Goal: Task Accomplishment & Management: Manage account settings

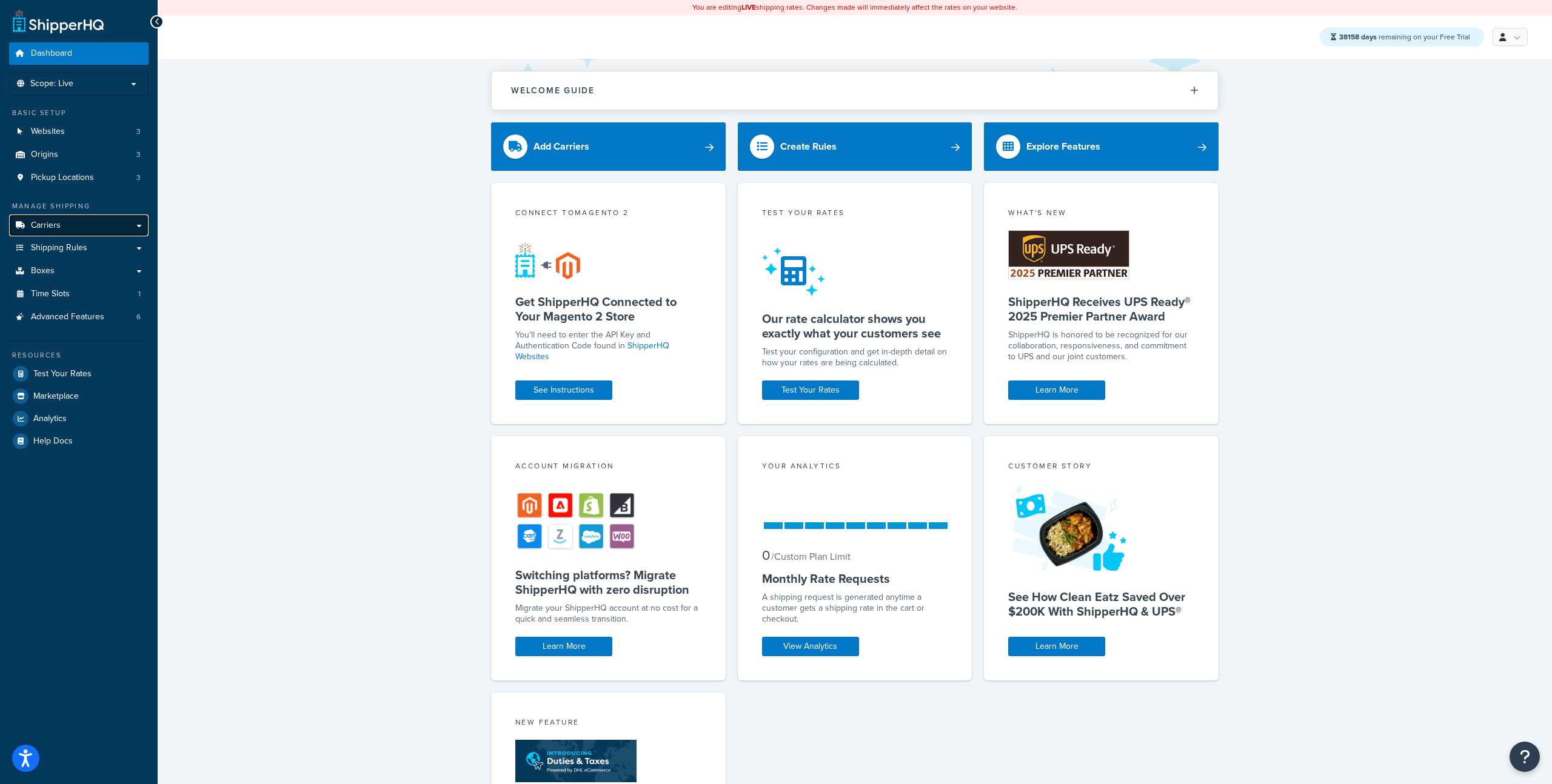
click at [76, 224] on link "Carriers" at bounding box center [78, 225] width 140 height 22
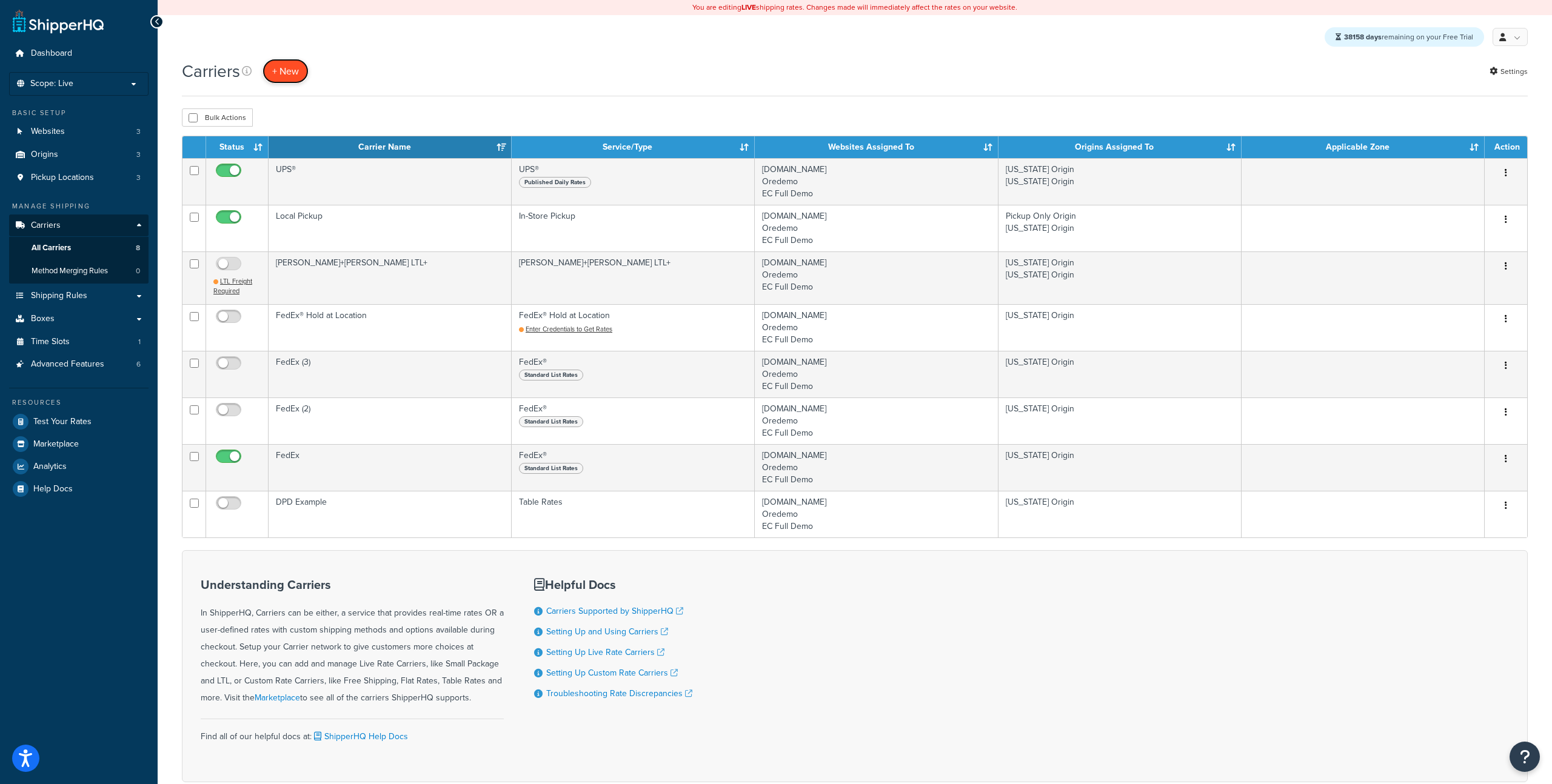
click at [296, 81] on button "+ New" at bounding box center [285, 71] width 46 height 25
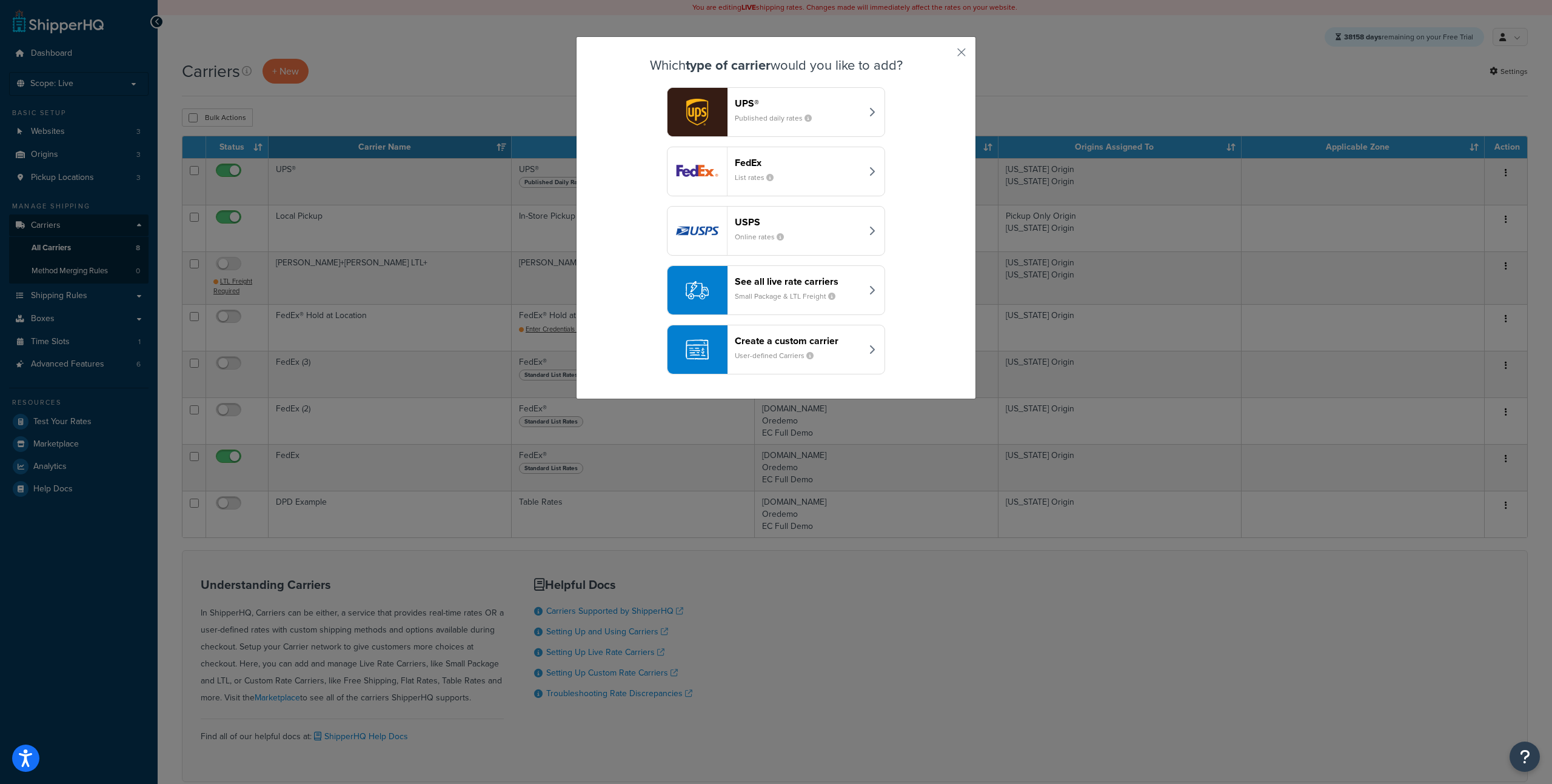
click at [743, 236] on small "Online rates" at bounding box center [764, 236] width 59 height 11
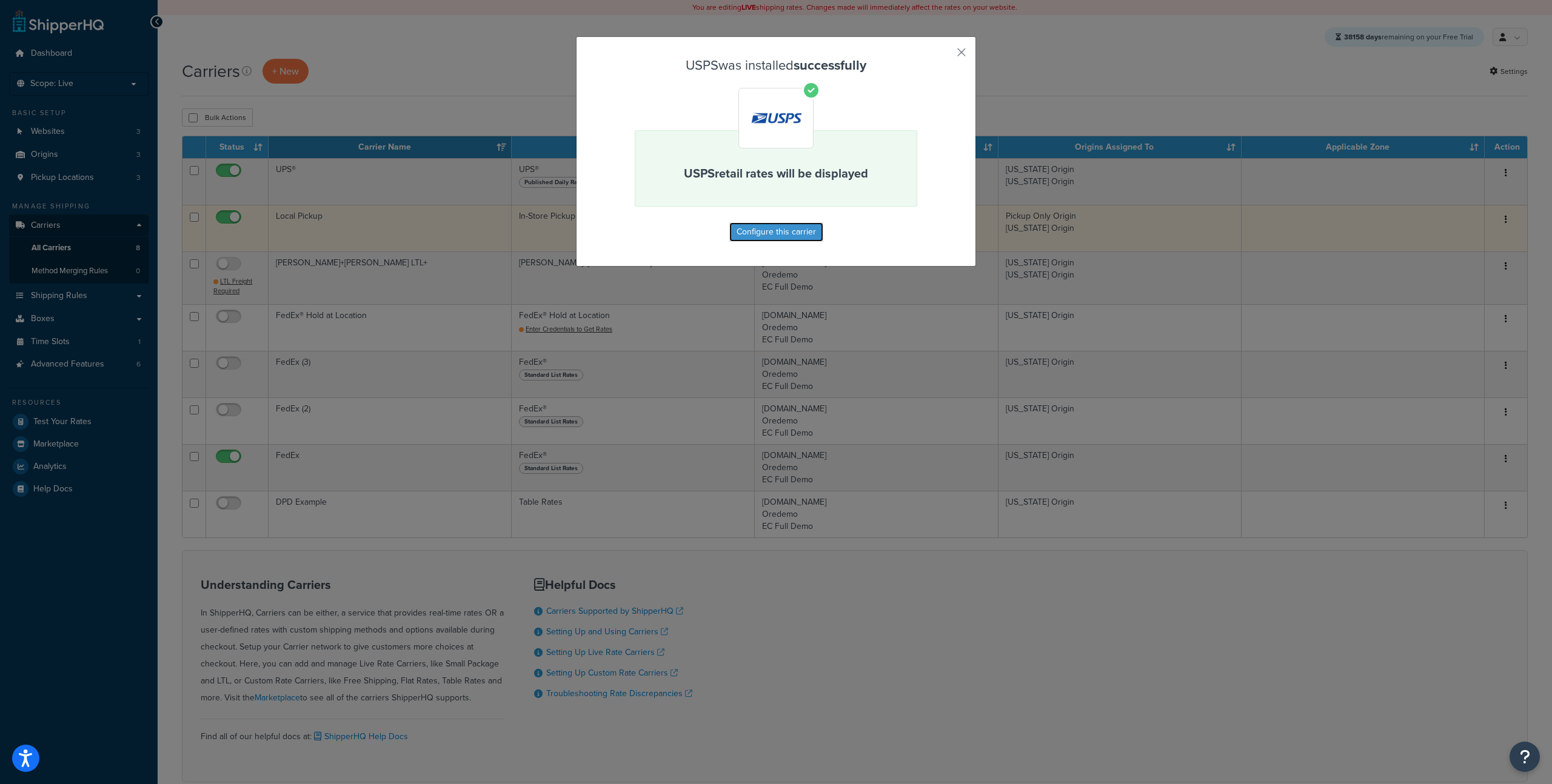
click at [768, 236] on button "Configure this carrier" at bounding box center [776, 232] width 94 height 20
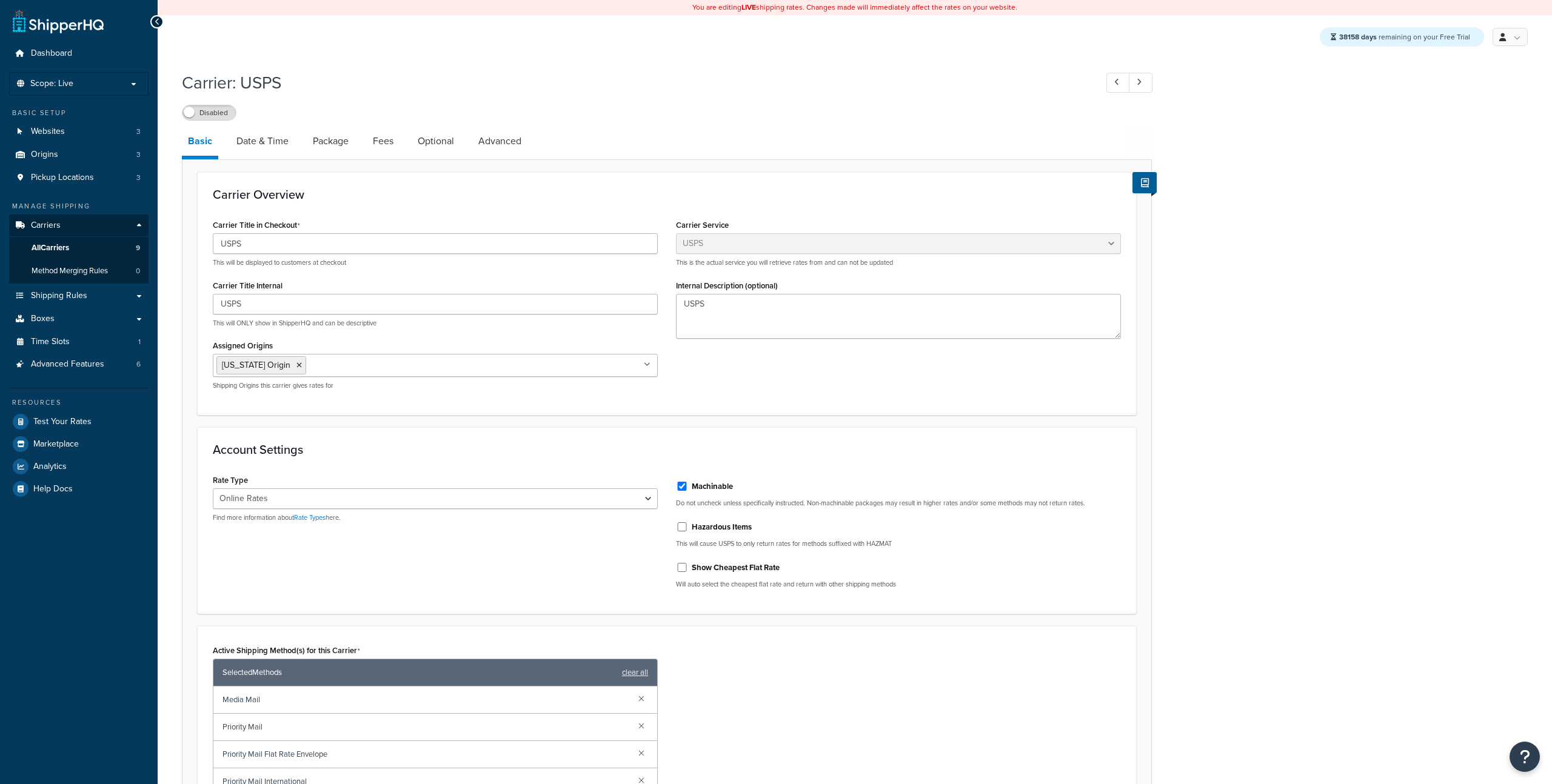
select select "usps"
select select "ONLINE"
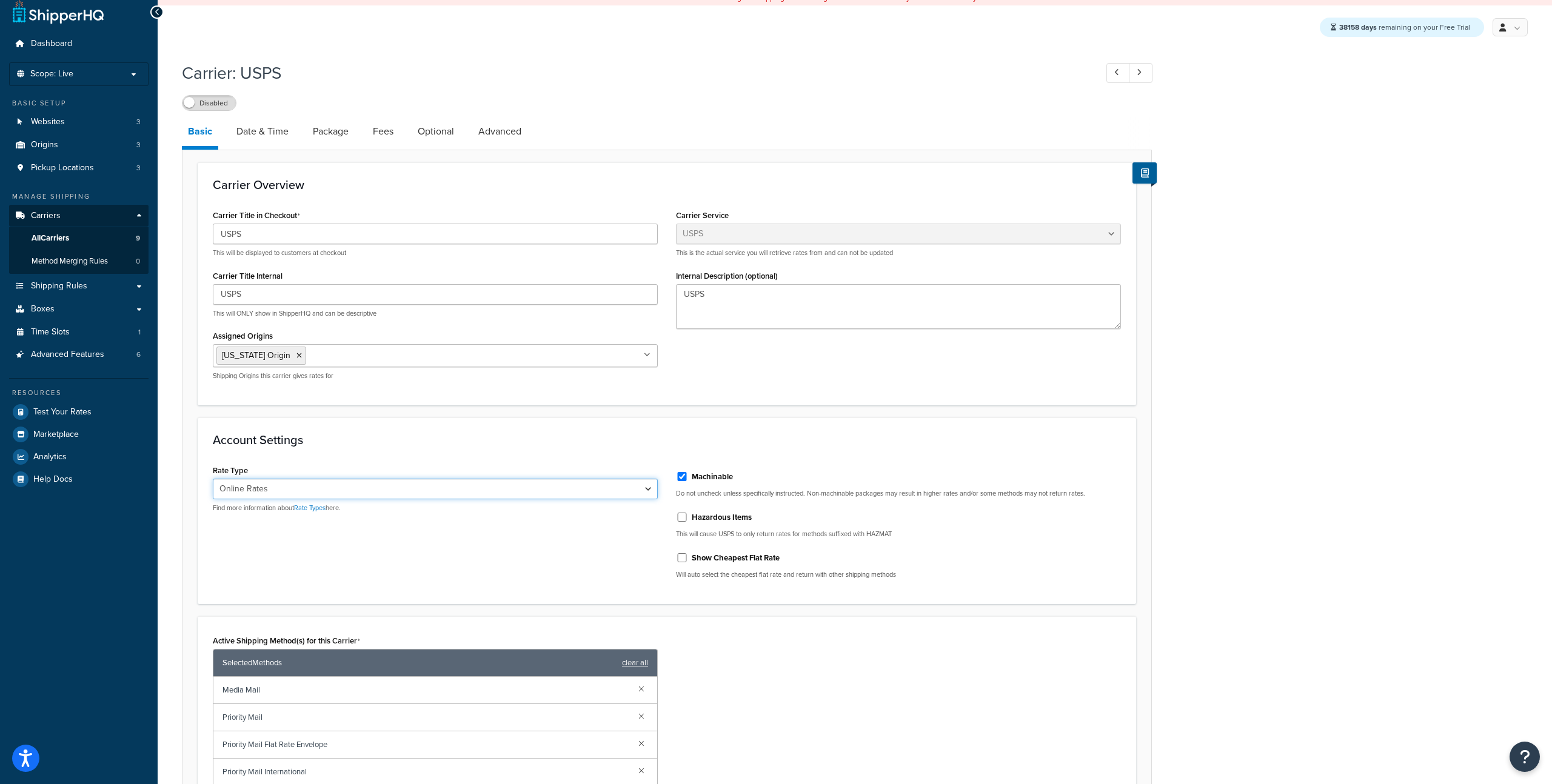
click at [348, 490] on select "Retail Rates Online Rates Commercial Plus" at bounding box center [435, 489] width 445 height 20
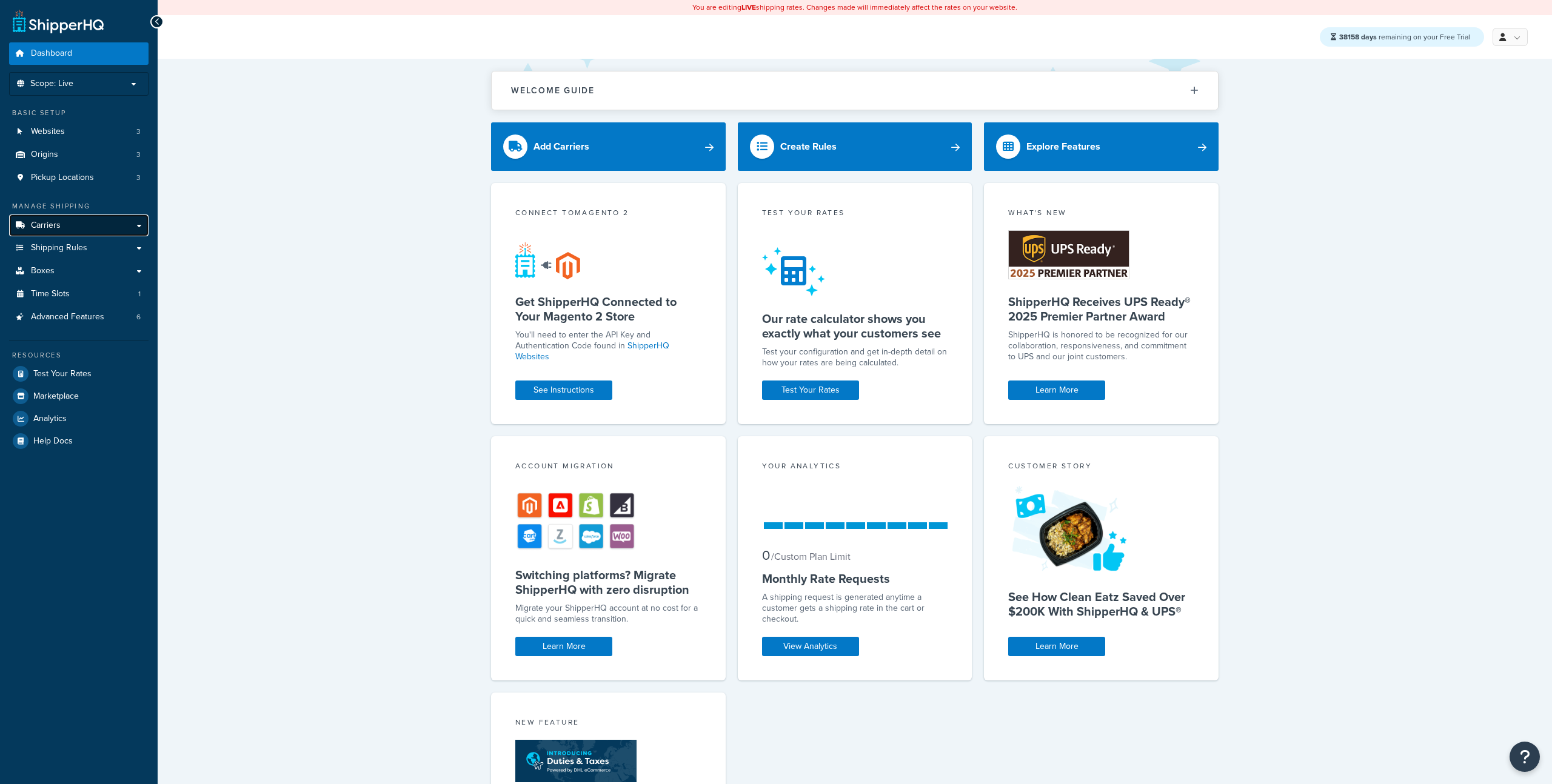
click at [98, 226] on link "Carriers" at bounding box center [78, 225] width 140 height 22
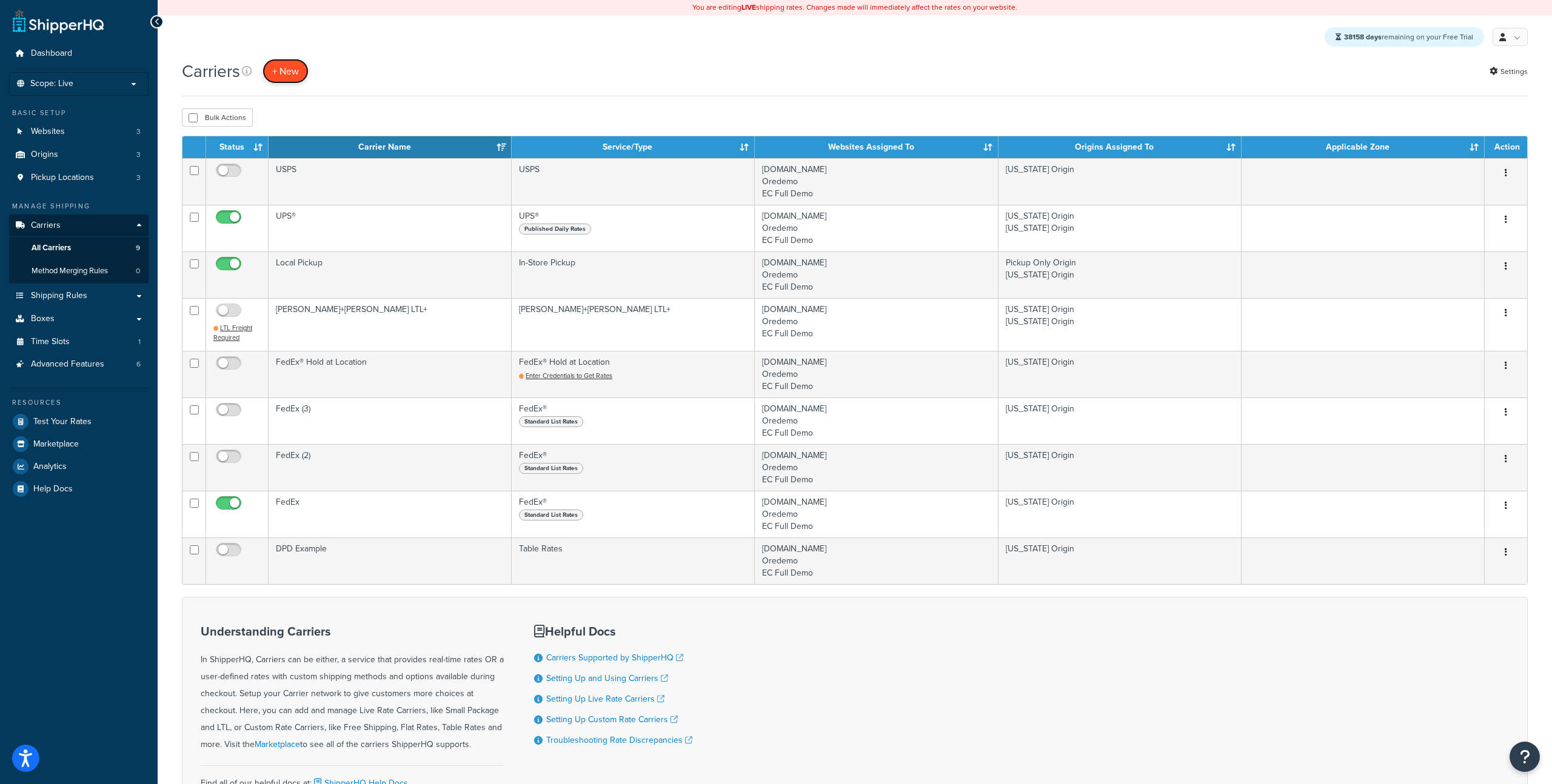
click at [289, 66] on button "+ New" at bounding box center [285, 71] width 46 height 25
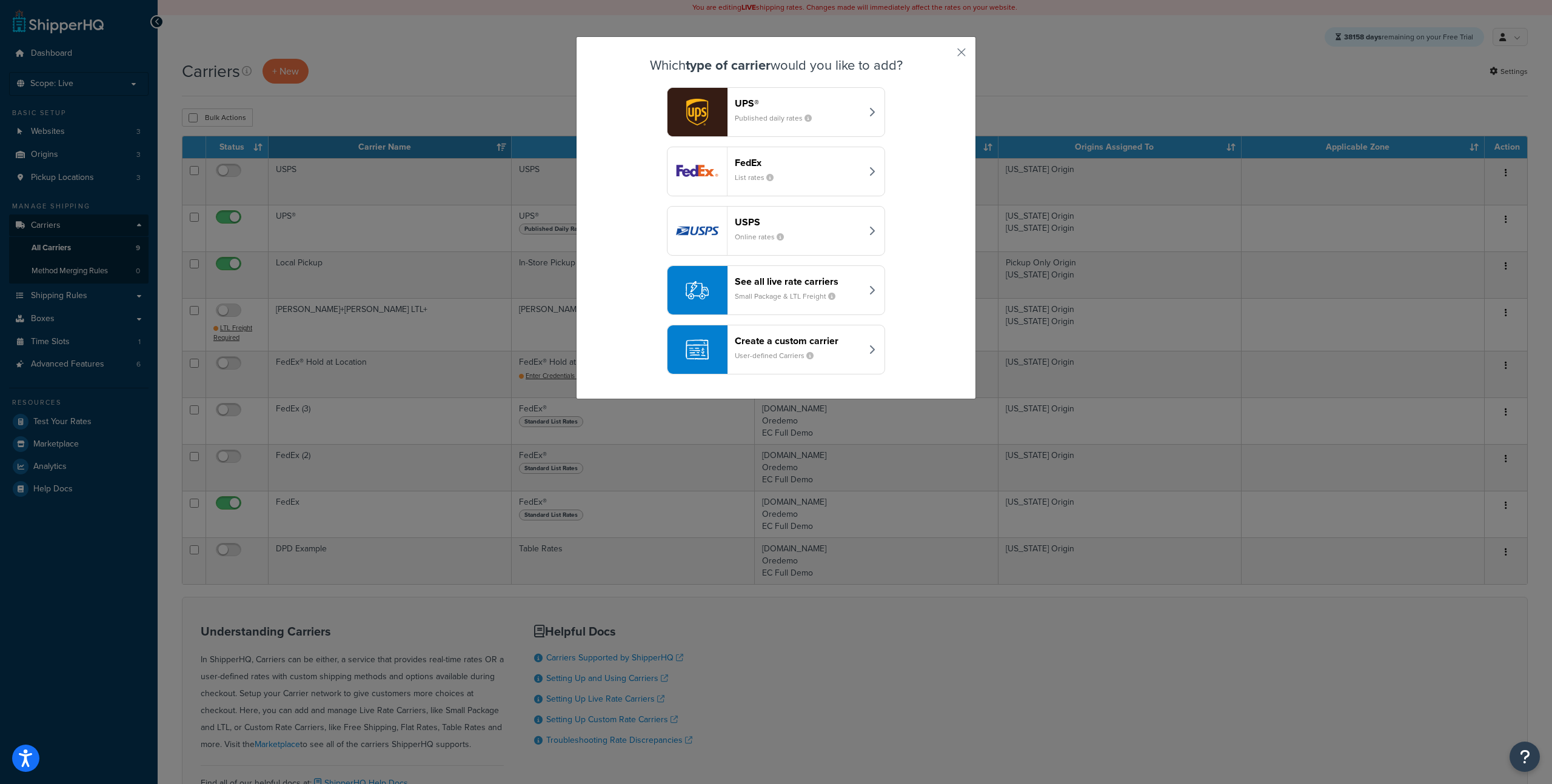
click at [779, 316] on button "See all live rate carriers Small Package & LTL Freight" at bounding box center [776, 291] width 218 height 50
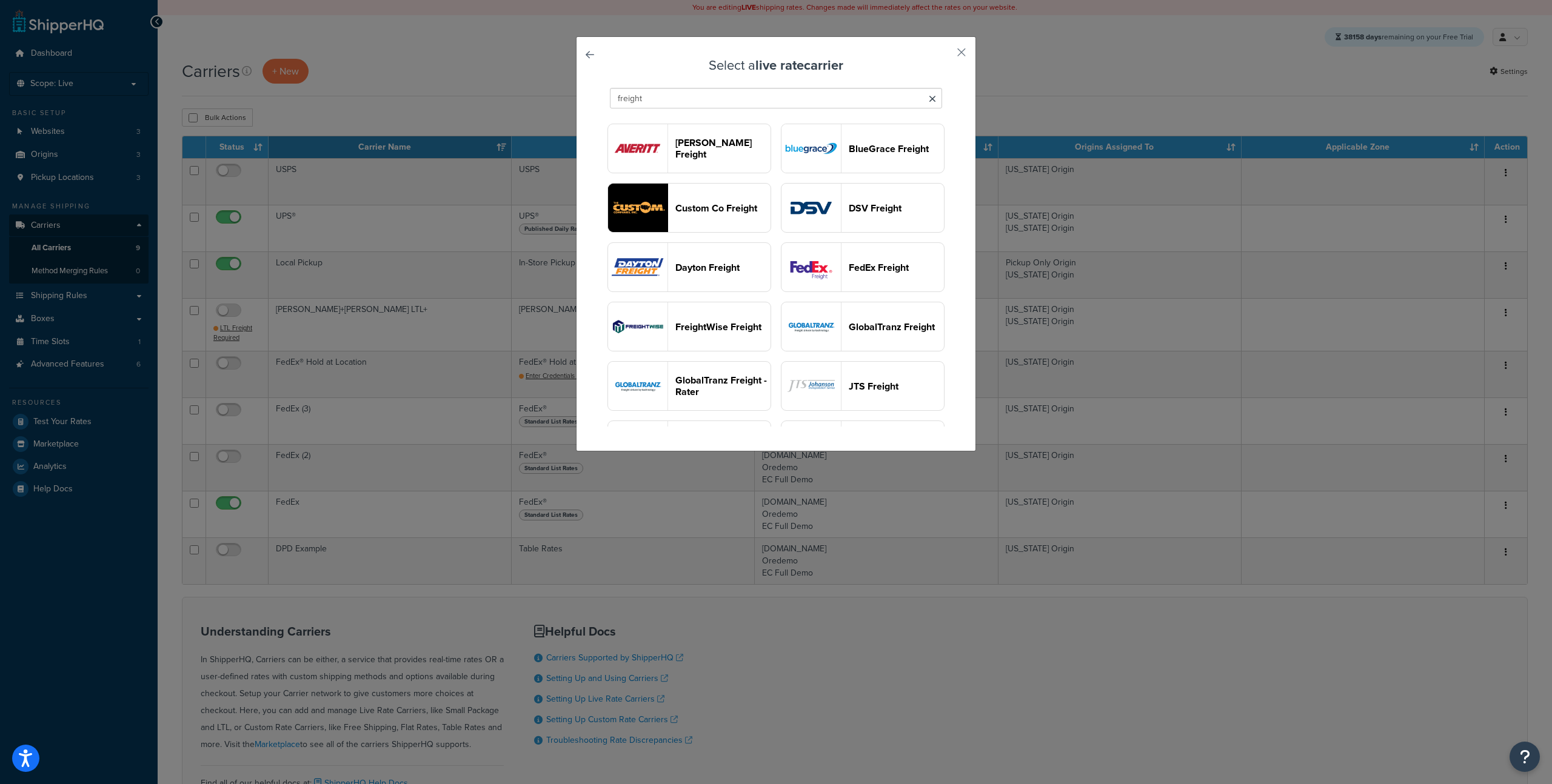
type input "freight"
click at [736, 326] on header "FreightWise Freight" at bounding box center [722, 326] width 95 height 12
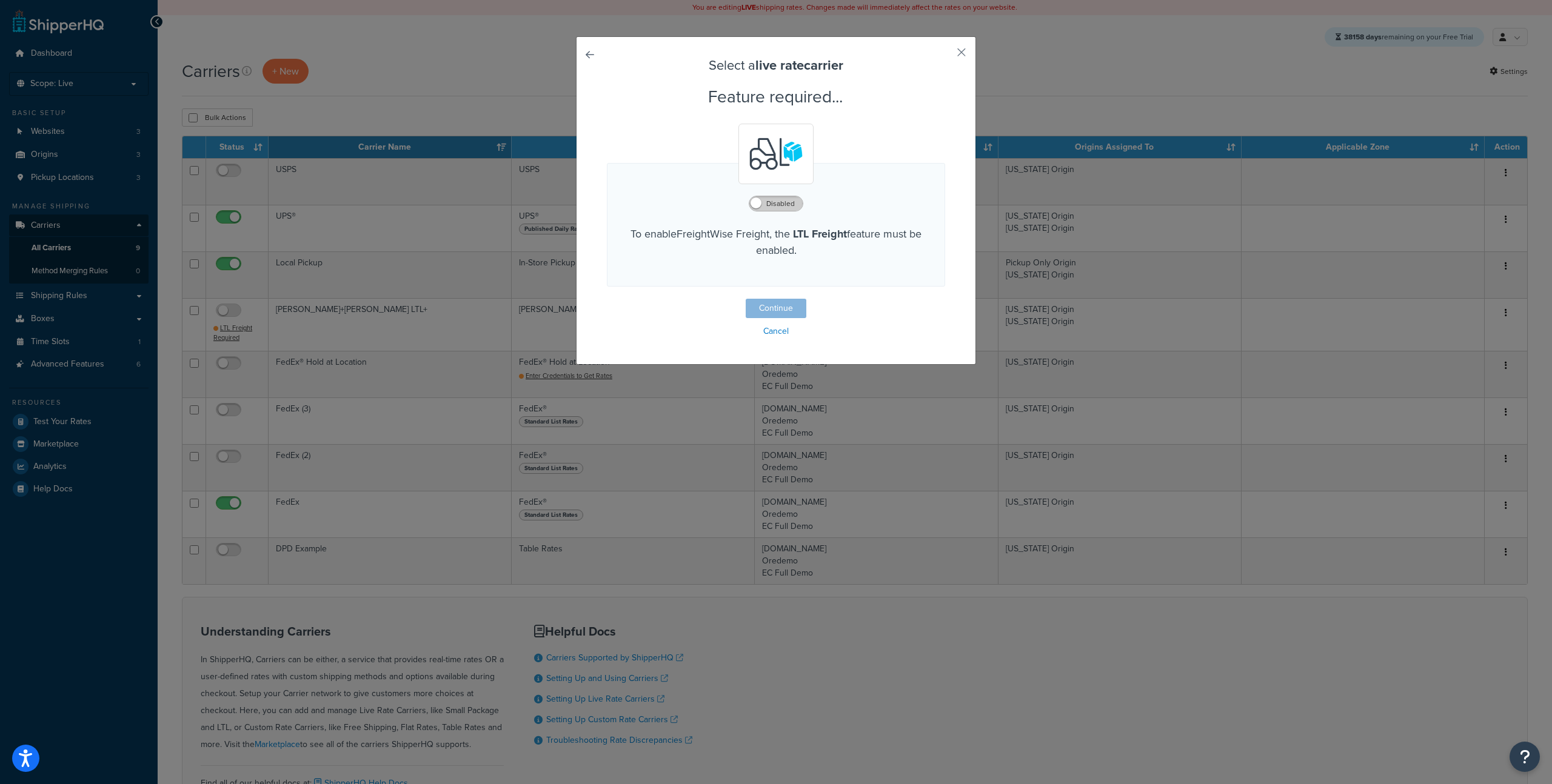
click at [767, 204] on label "Disabled" at bounding box center [776, 204] width 53 height 14
click at [776, 309] on button "Continue" at bounding box center [776, 308] width 60 height 20
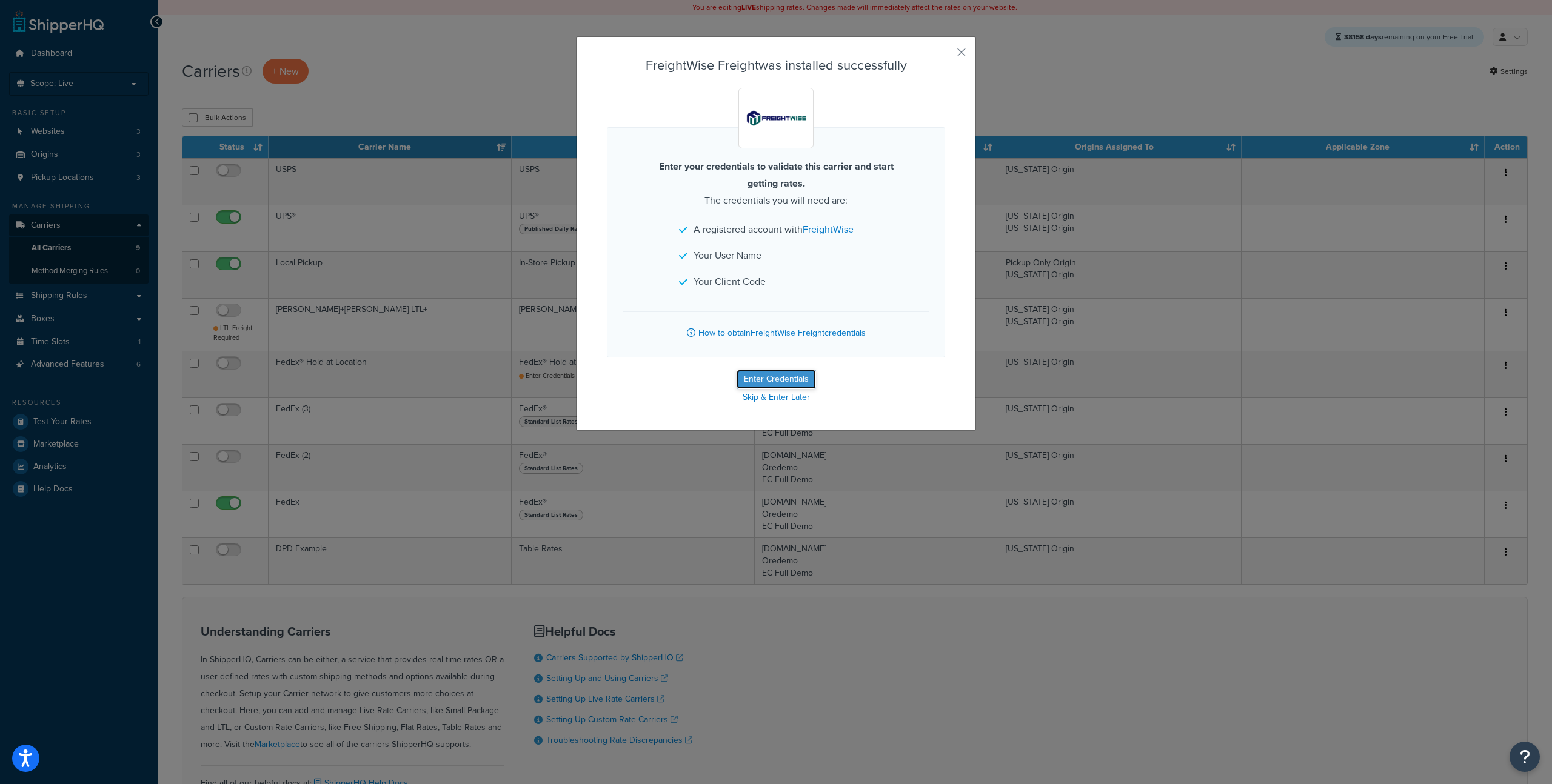
click at [776, 379] on button "Enter Credentials" at bounding box center [776, 380] width 79 height 20
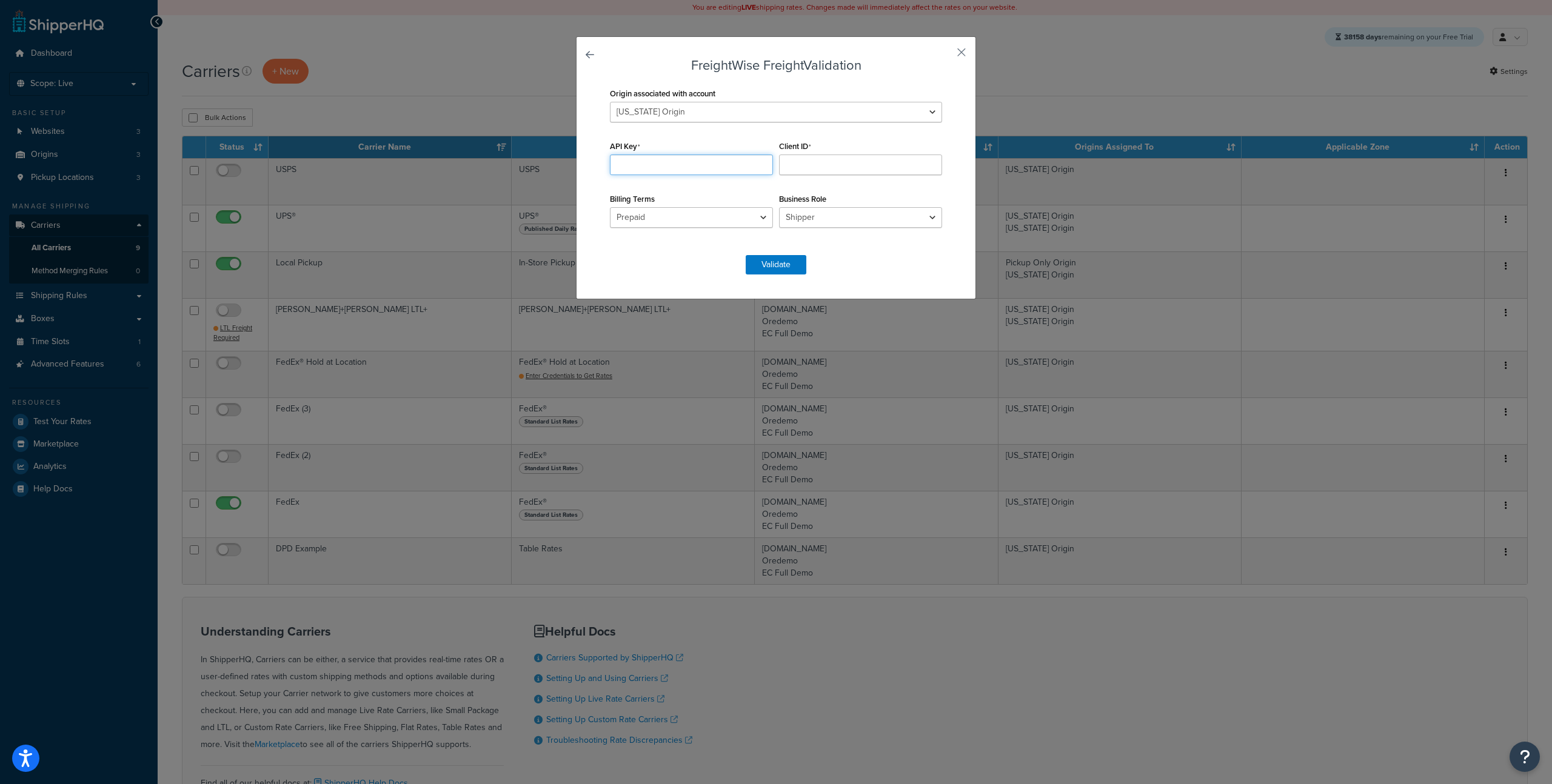
click at [685, 159] on input "API Key" at bounding box center [691, 164] width 163 height 20
paste input "awqS3dKUzvE2QInCZHPaevjDyPA0I6SDisZyl4ID"
type input "awqS3dKUzvE2QInCZHPaevjDyPA0I6SDisZyl4ID"
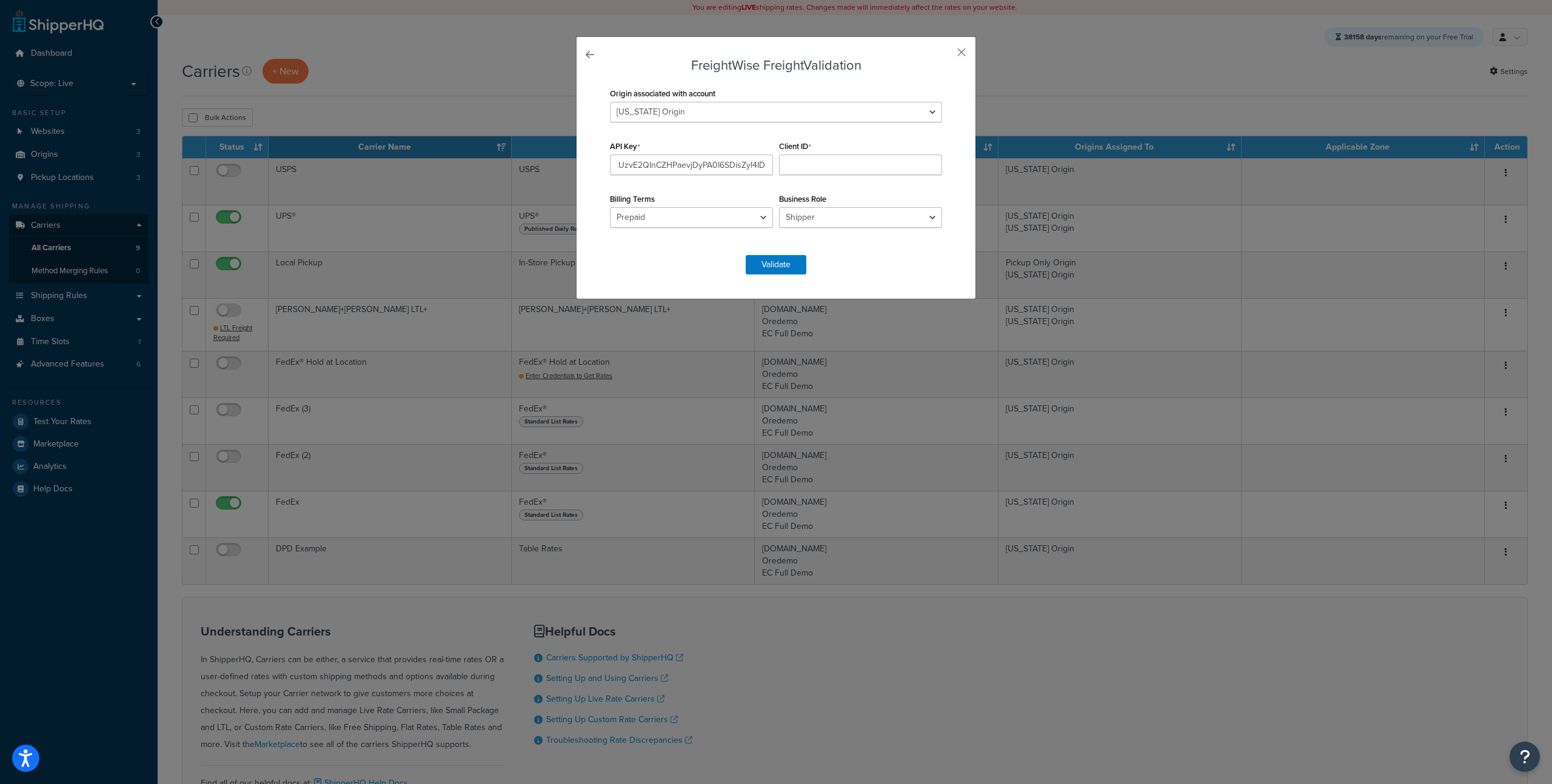
scroll to position [0, 0]
click at [874, 164] on input "Client ID" at bounding box center [860, 164] width 163 height 20
paste input "3fccf96e-3d63-4eff-844f-bf3a21e5f4a0"
type input "3fccf96e-3d63-4eff-844f-bf3a21e5f4a0"
click at [789, 257] on button "Validate" at bounding box center [776, 265] width 60 height 20
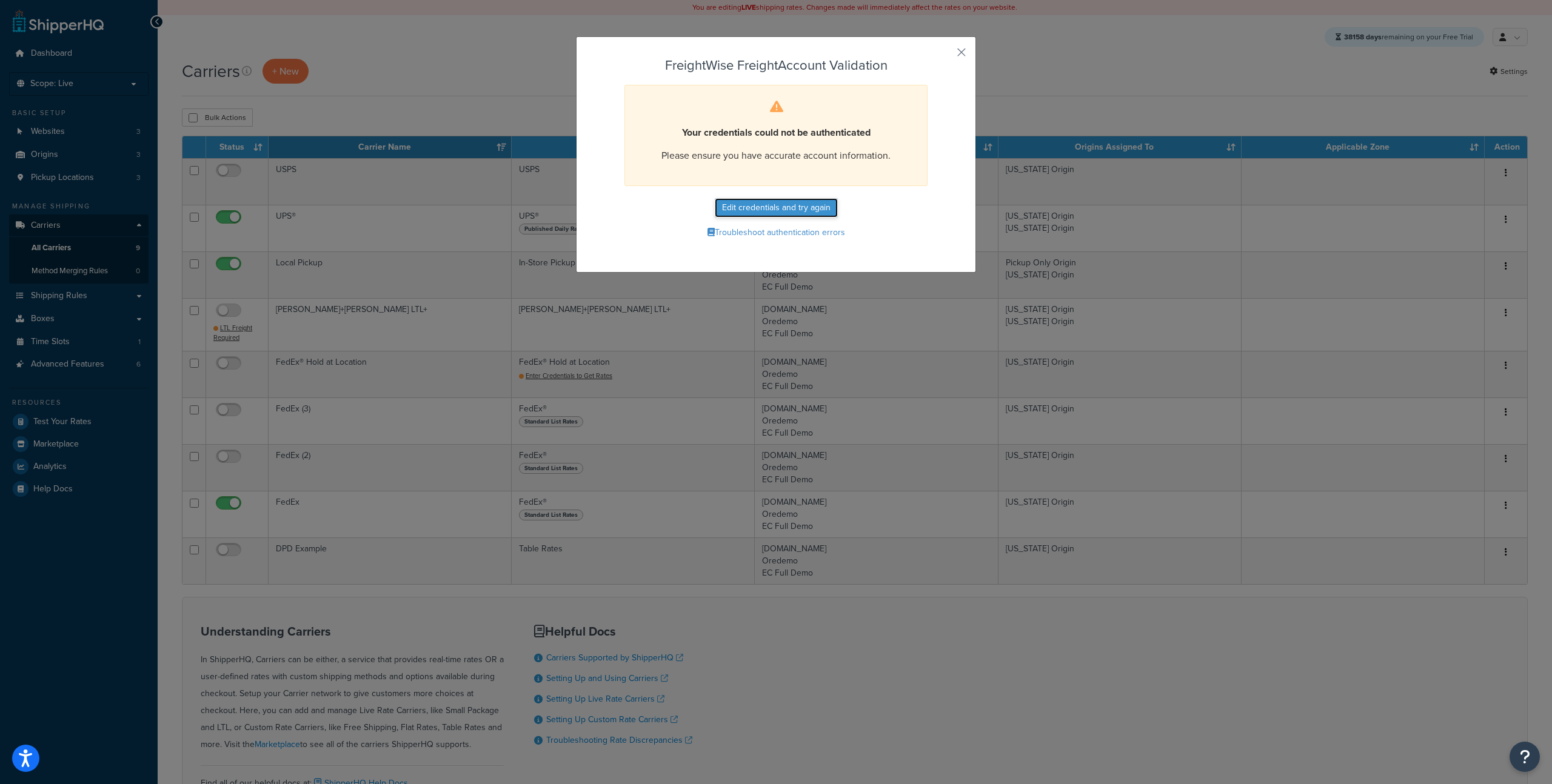
click at [805, 209] on button "Edit credentials and try again" at bounding box center [776, 208] width 123 height 20
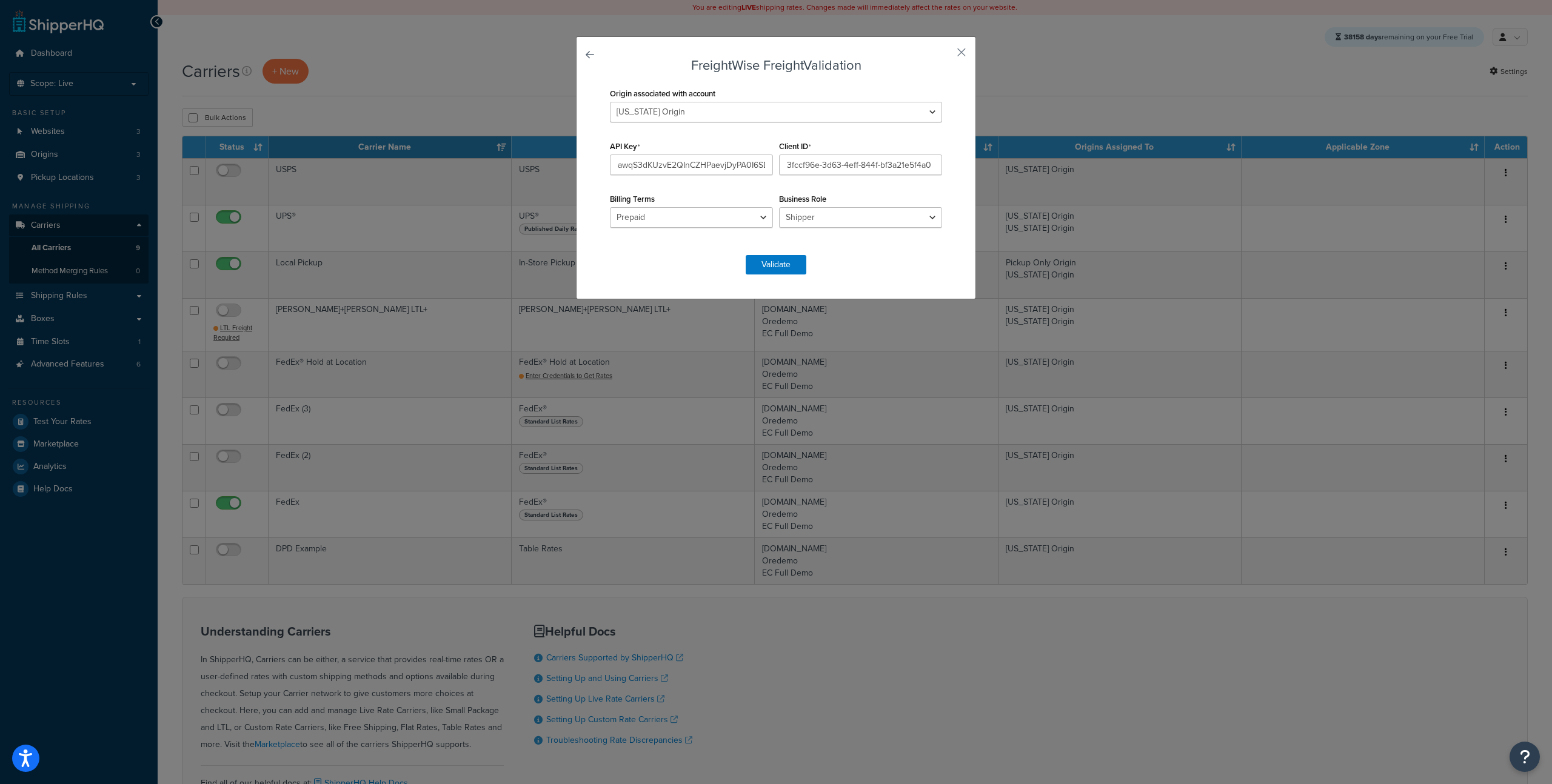
click at [967, 50] on div "FreightWise Freight Validation Origin associated with account [US_STATE] Origin…" at bounding box center [776, 168] width 400 height 263
click at [945, 55] on button "button" at bounding box center [943, 56] width 3 height 3
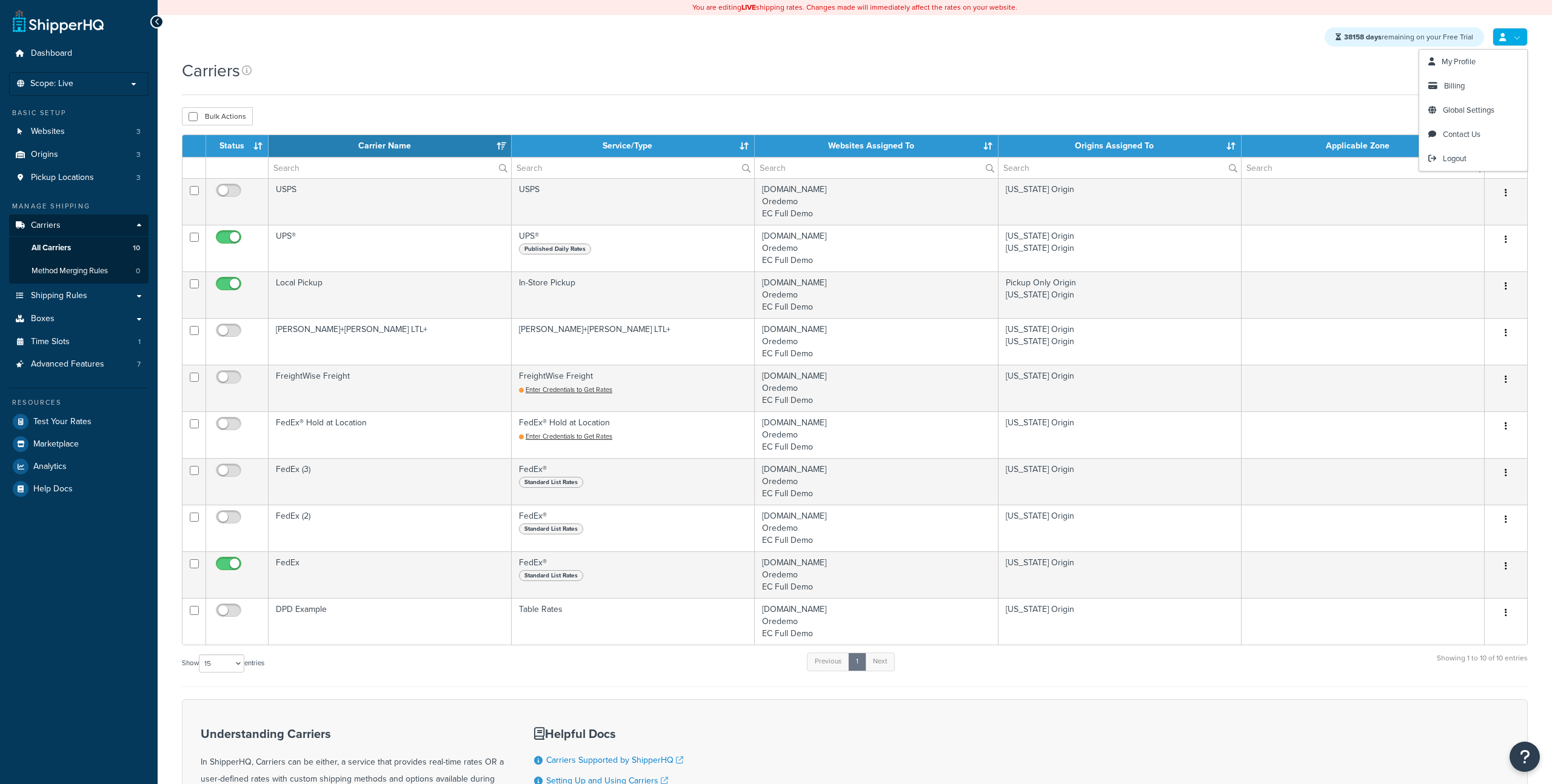
select select "15"
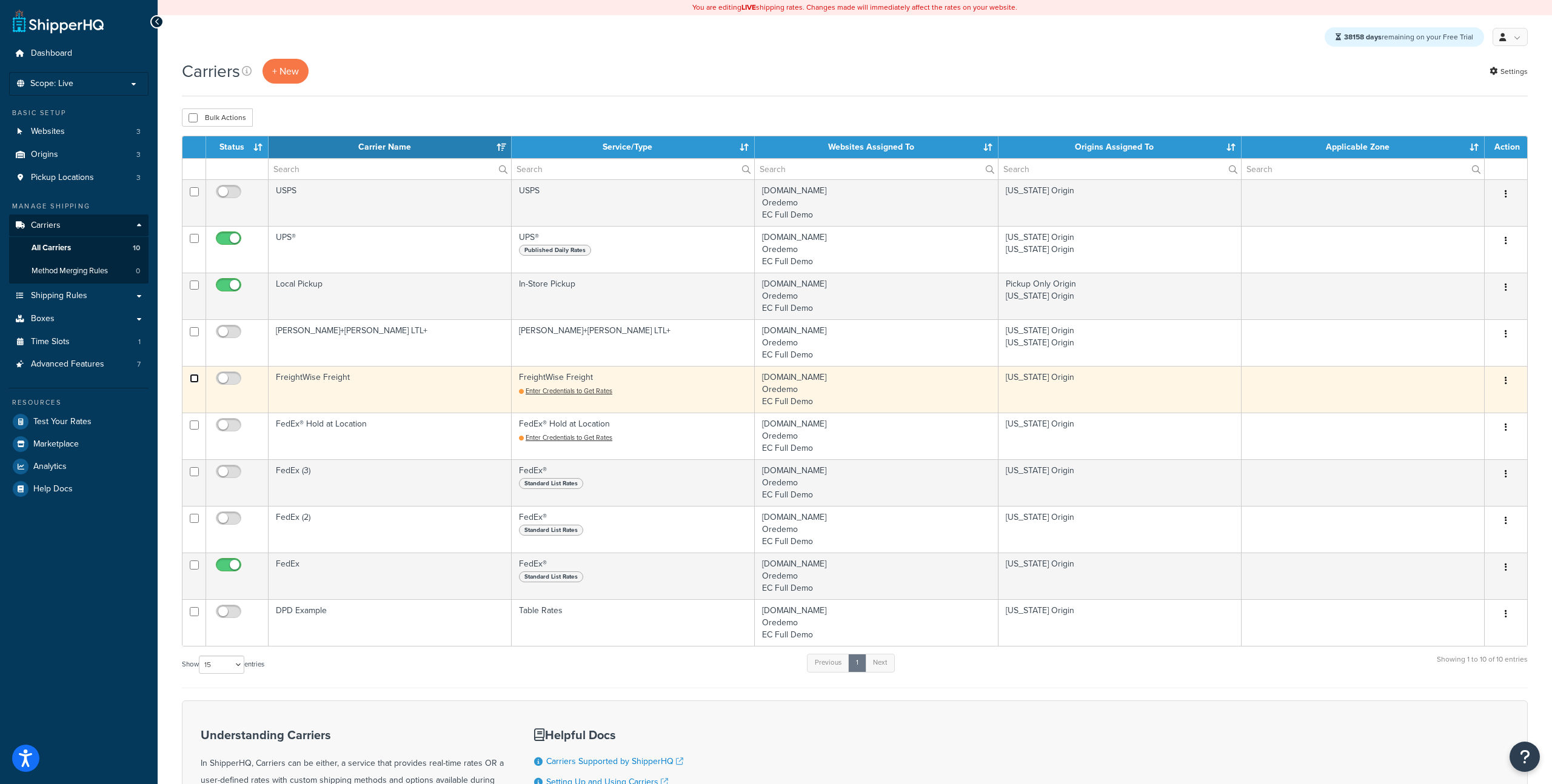
click at [197, 380] on input "checkbox" at bounding box center [194, 379] width 9 height 9
checkbox input "true"
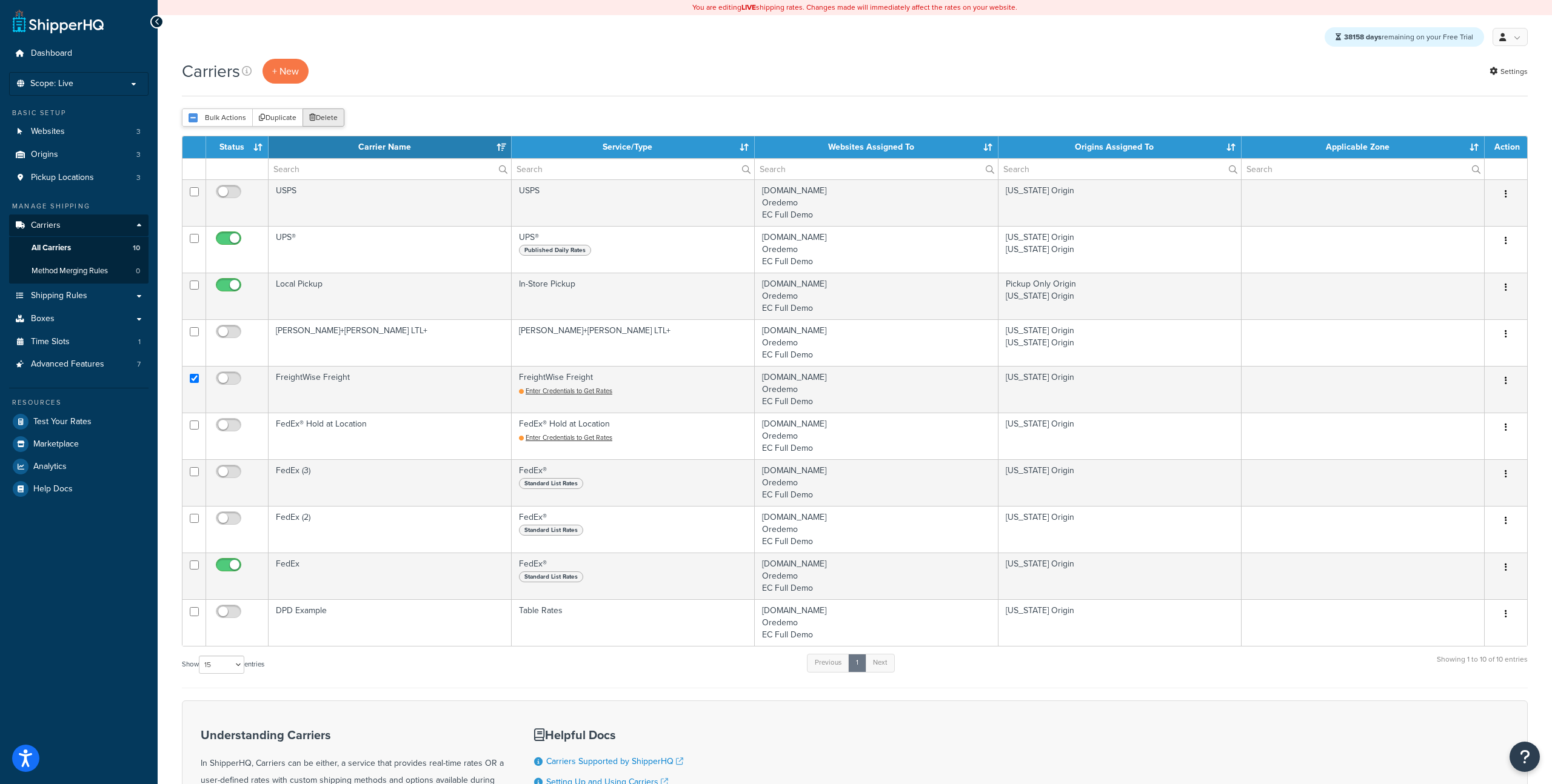
click at [326, 118] on button "Delete" at bounding box center [323, 117] width 42 height 18
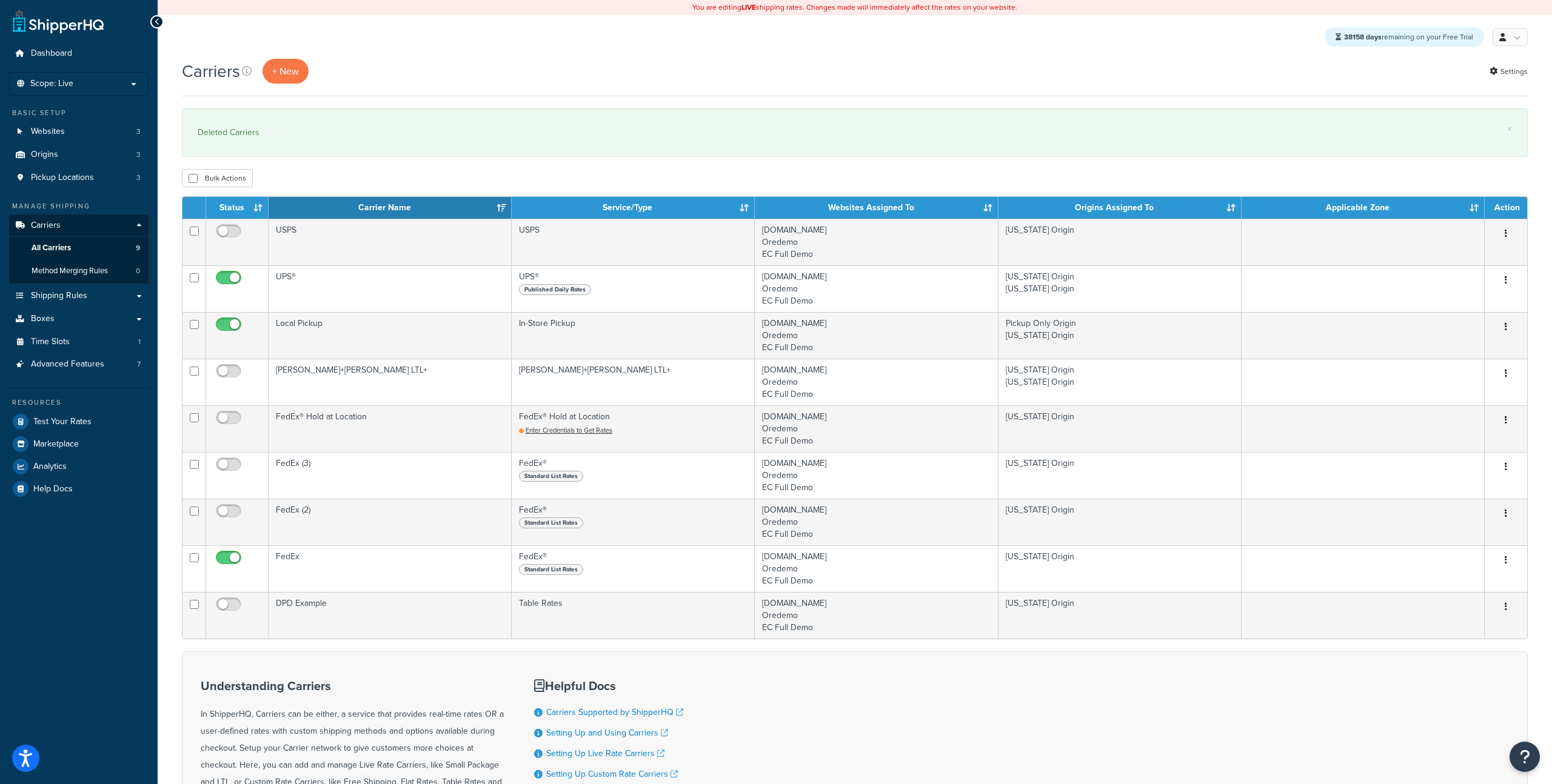
click at [717, 159] on div "Carriers + New Settings × Deleted Carriers Bulk Actions Duplicate Delete Contac…" at bounding box center [855, 492] width 1395 height 868
